Goal: Find specific page/section: Find specific page/section

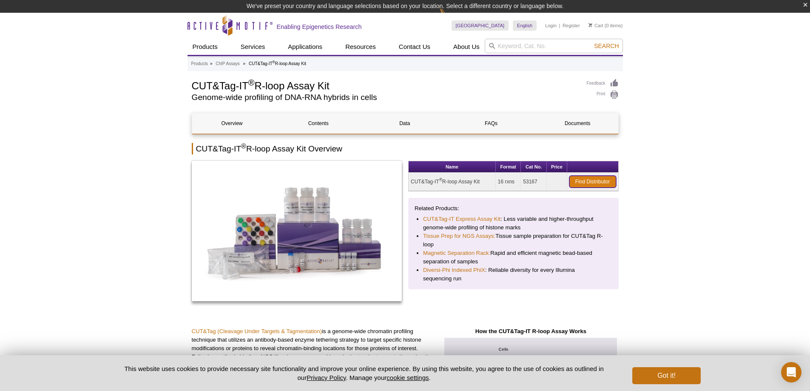
click at [595, 182] on link "Find Distributor" at bounding box center [592, 182] width 47 height 12
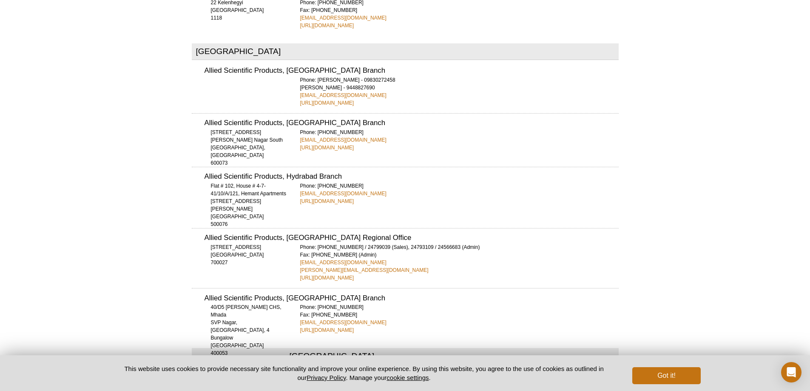
scroll to position [1514, 0]
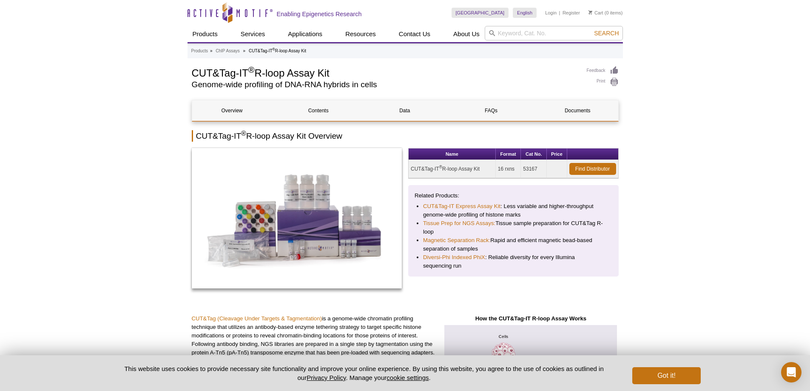
click at [539, 169] on td "53167" at bounding box center [534, 169] width 26 height 18
click at [532, 170] on td "53167" at bounding box center [534, 169] width 26 height 18
copy td "53167"
drag, startPoint x: 182, startPoint y: 71, endPoint x: 372, endPoint y: 72, distance: 189.7
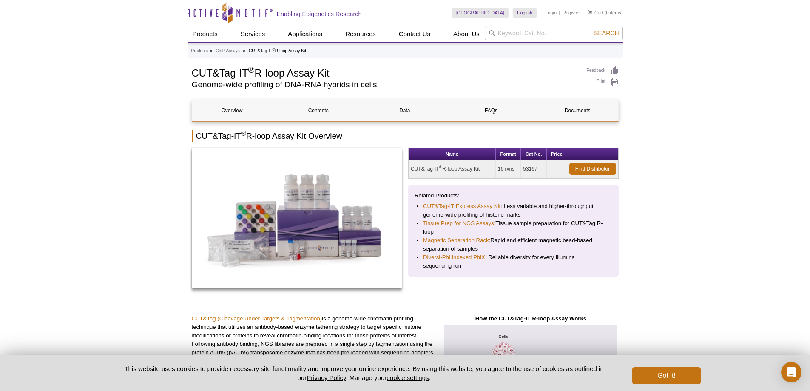
copy h1 "CUT&Tag-IT ® R-loop Assay Kit"
